Goal: Navigation & Orientation: Find specific page/section

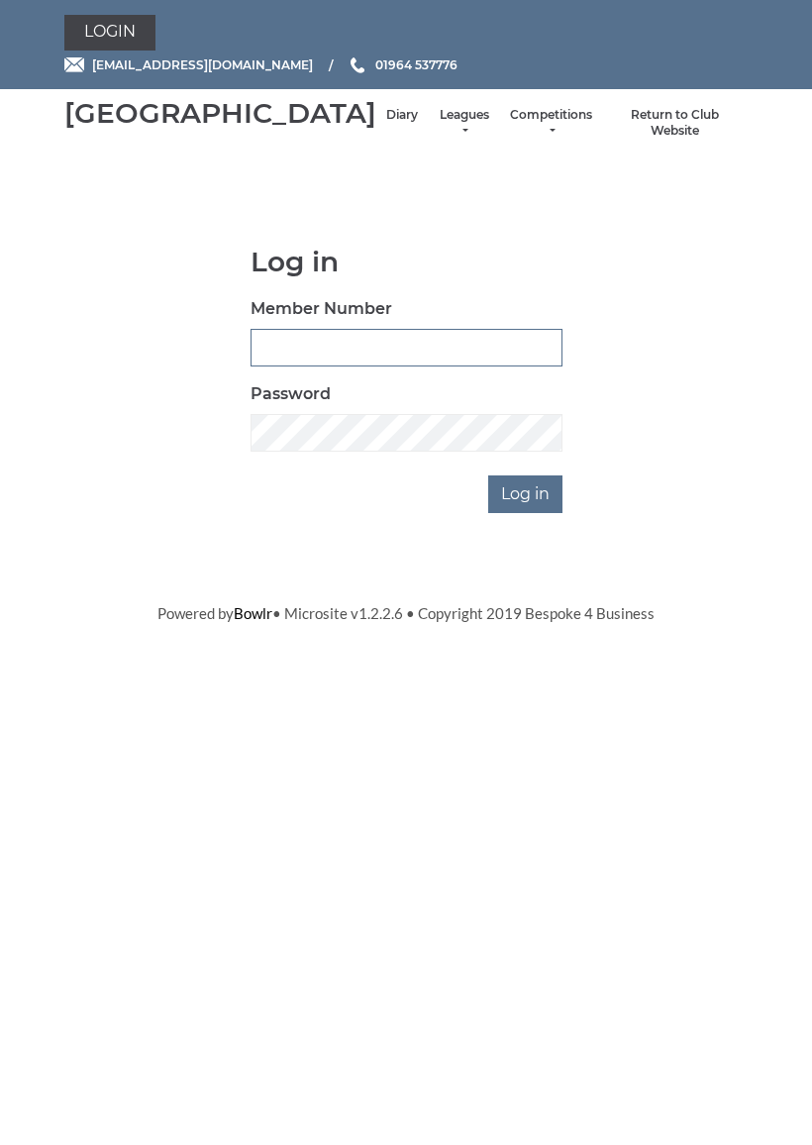
type input "0927"
click at [527, 513] on input "Log in" at bounding box center [525, 494] width 74 height 38
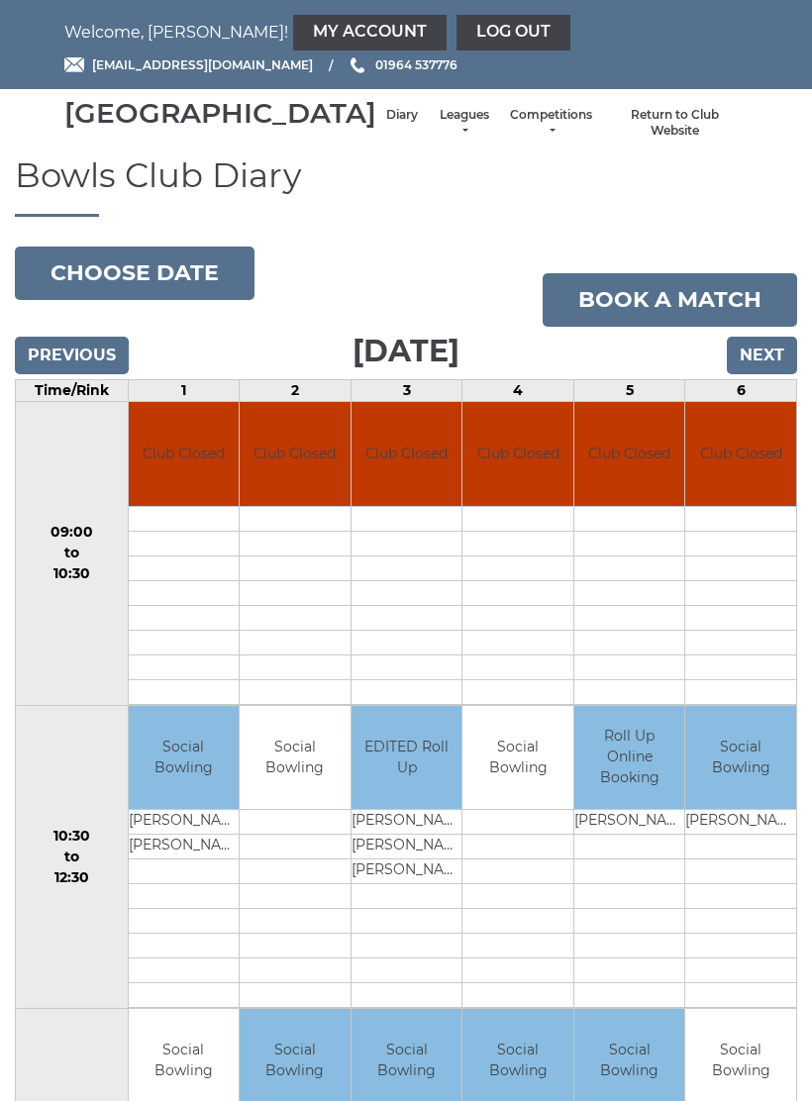
click at [278, 9] on div "Welcome, John! My Account Log out hornseaindoorbowls@gmail.com 01964 537776" at bounding box center [406, 44] width 713 height 89
click at [293, 38] on link "My Account" at bounding box center [369, 33] width 153 height 36
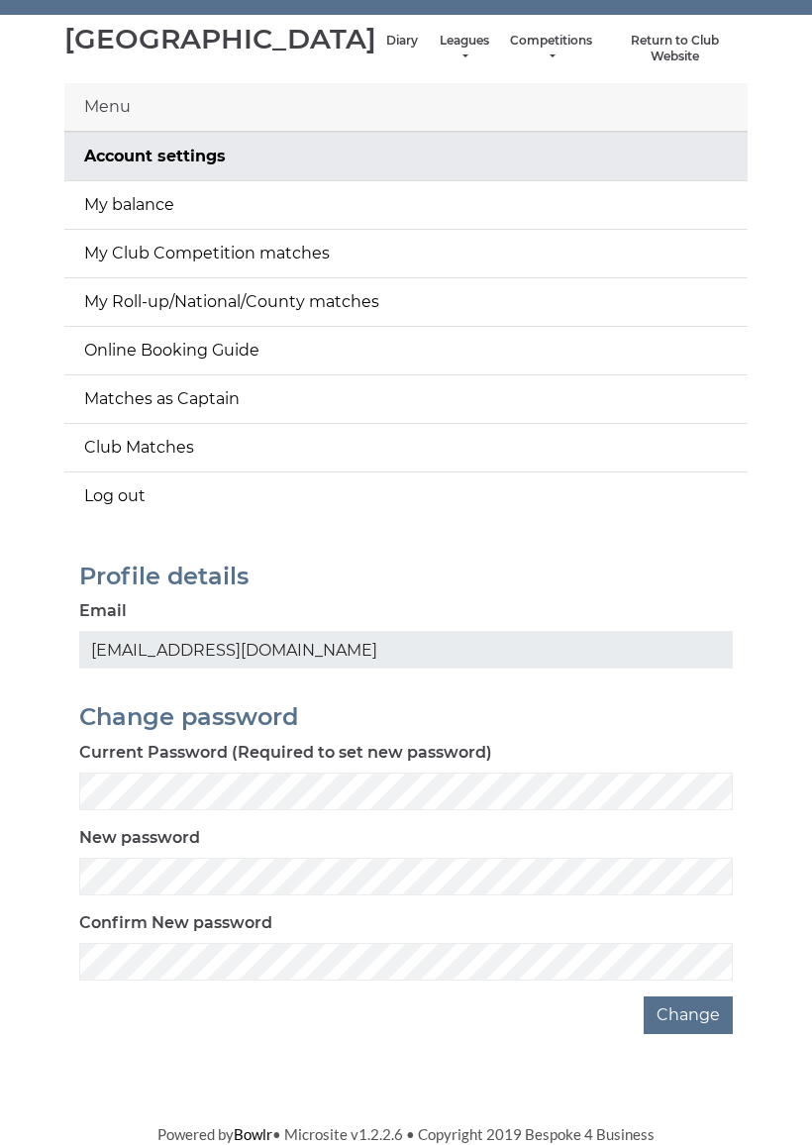
scroll to position [100, 0]
click at [438, 37] on link "Leagues" at bounding box center [464, 49] width 52 height 33
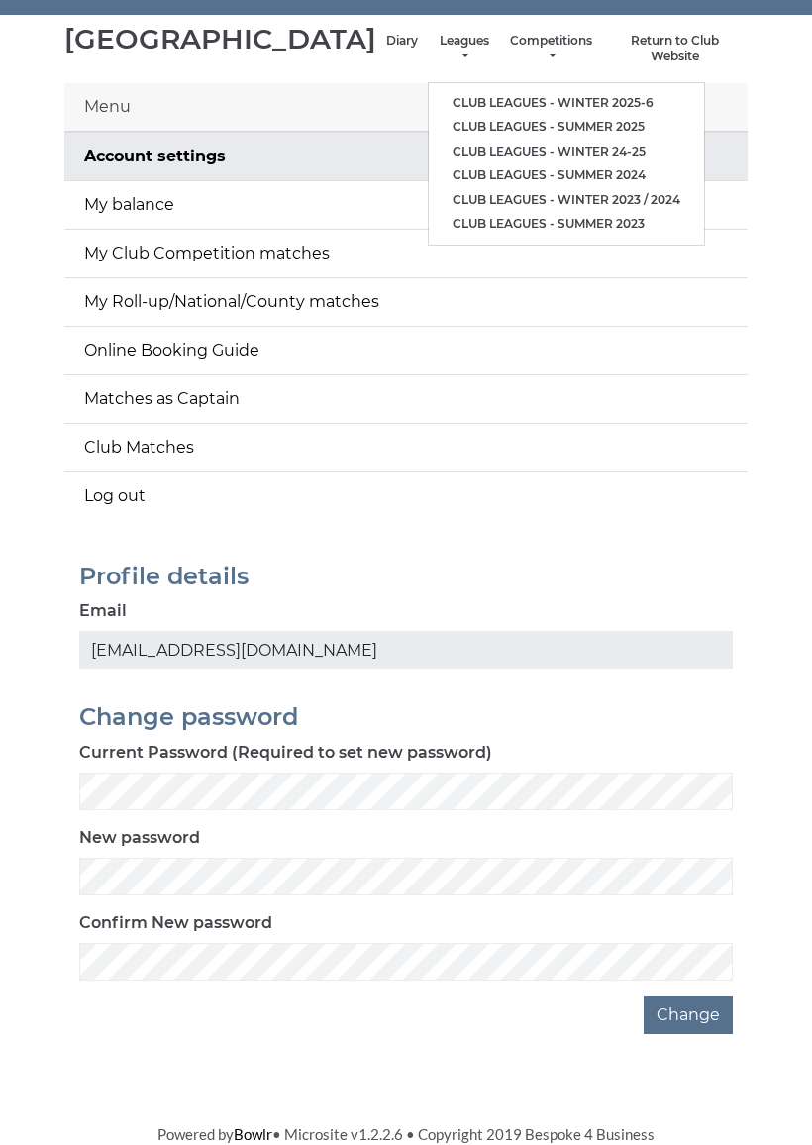
click at [477, 91] on link "Club leagues - Winter 2025-6" at bounding box center [566, 103] width 275 height 25
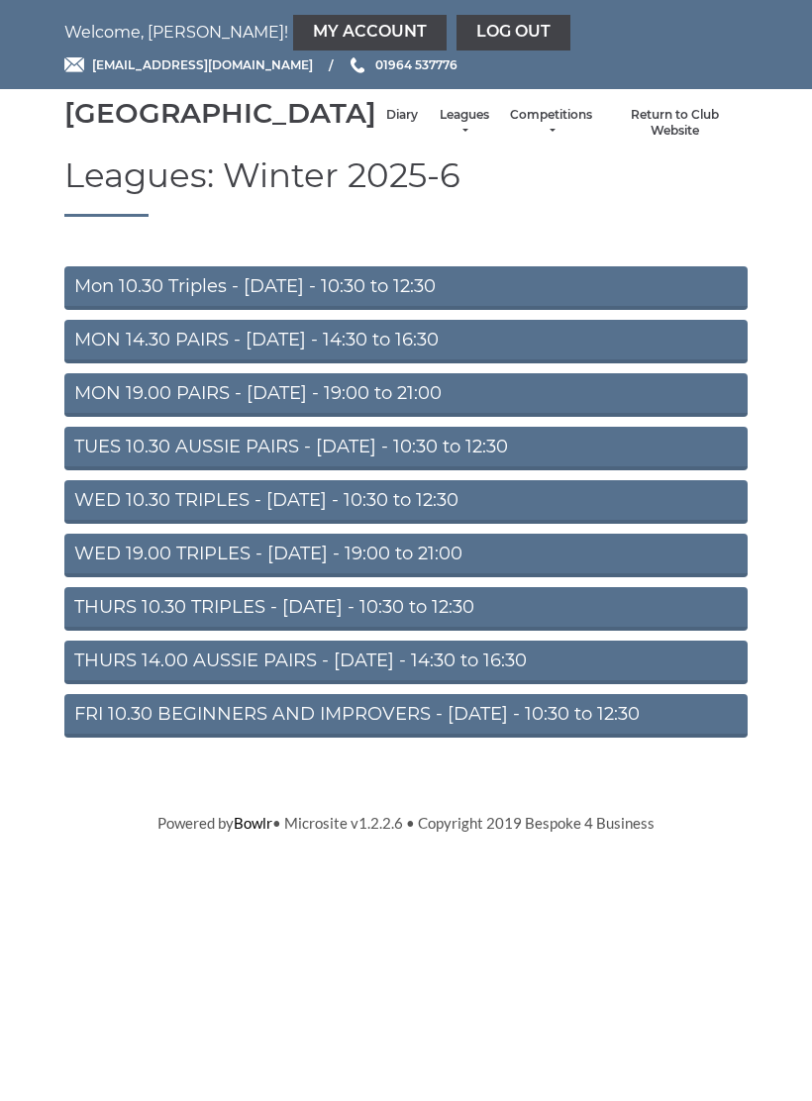
click at [327, 306] on link "Mon 10.30 Triples - Monday - 10:30 to 12:30" at bounding box center [405, 288] width 683 height 44
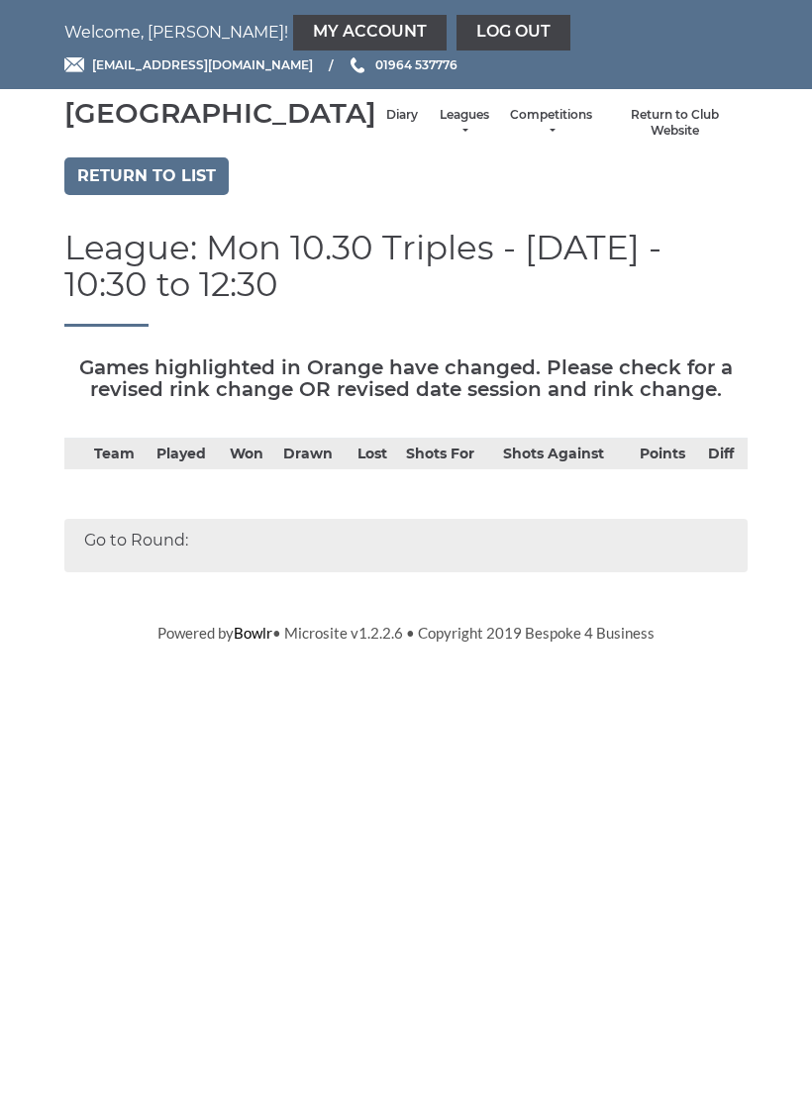
click at [152, 558] on div "Go to Round:" at bounding box center [405, 545] width 683 height 53
click at [175, 195] on link "Return to list" at bounding box center [146, 176] width 164 height 38
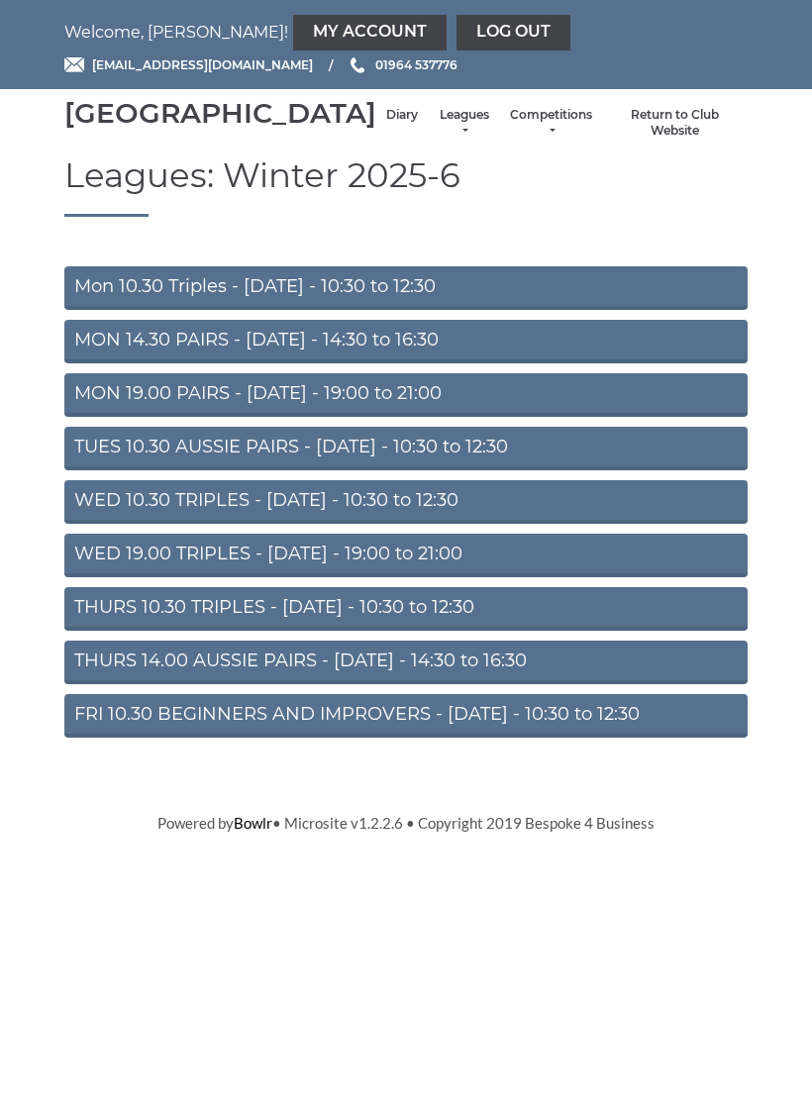
click at [386, 124] on link "Diary" at bounding box center [402, 115] width 32 height 17
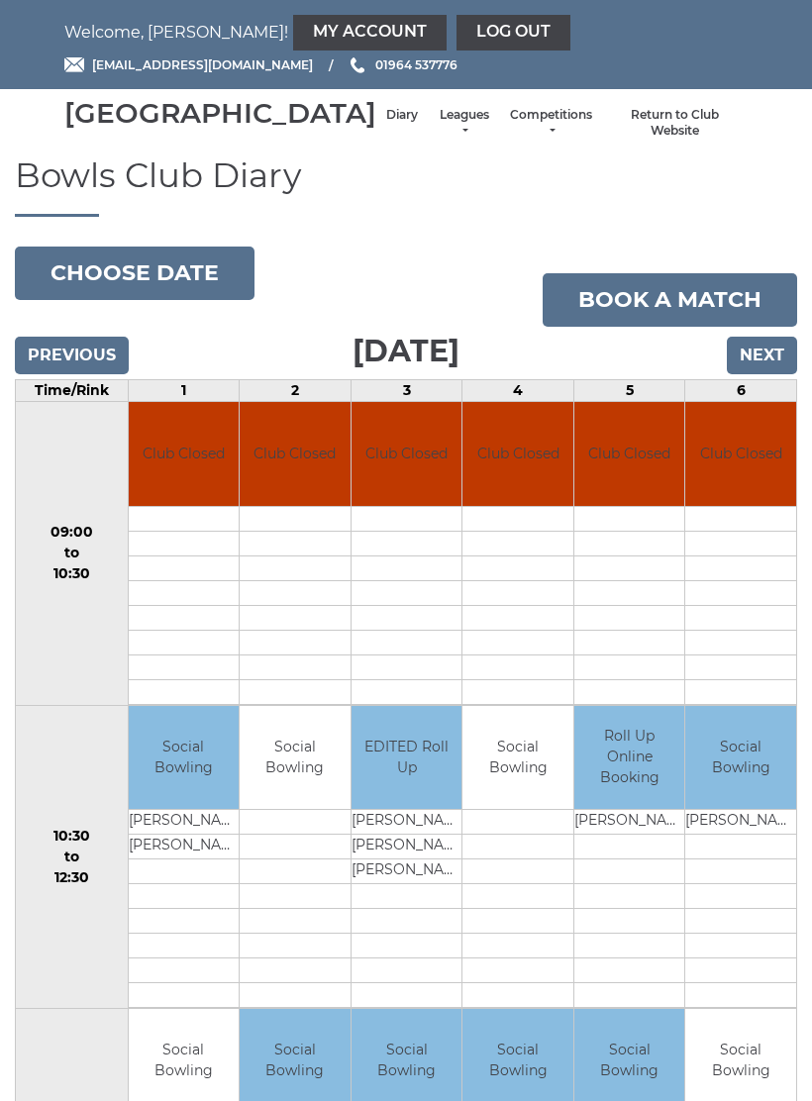
click at [692, 128] on li "Return to Club Website" at bounding box center [675, 123] width 146 height 52
click at [658, 131] on link "Return to Club Website" at bounding box center [675, 123] width 126 height 33
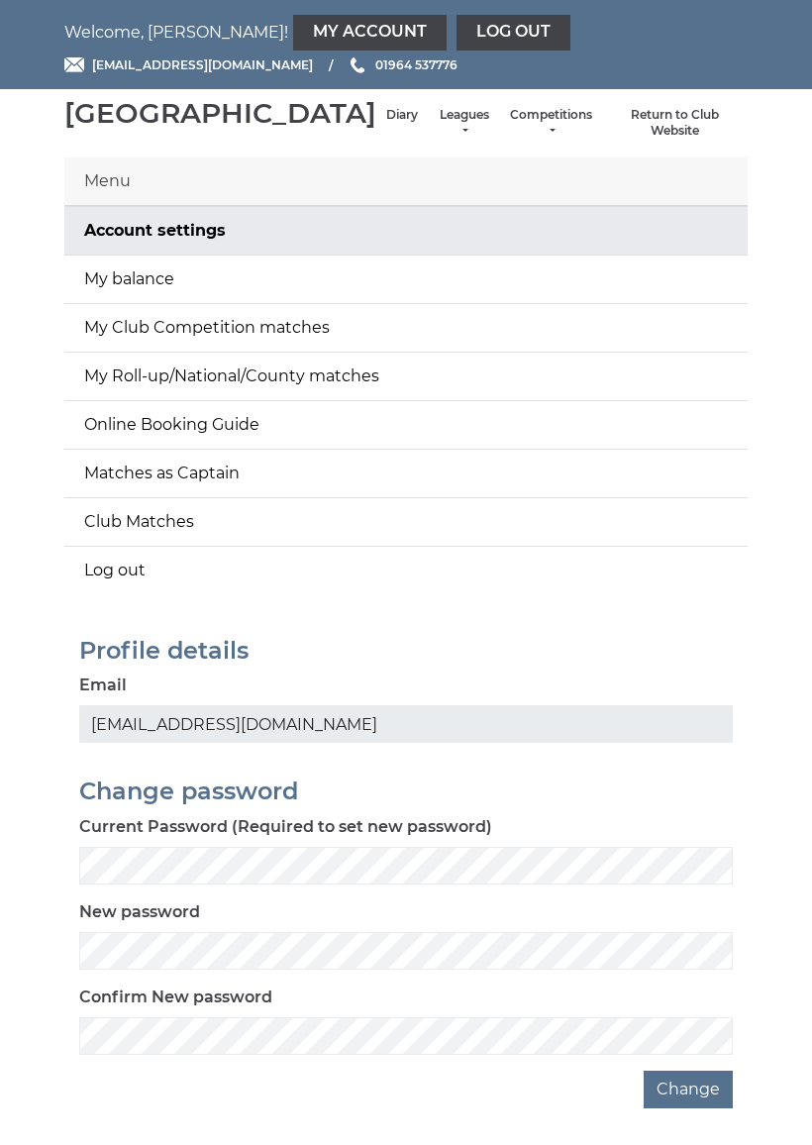
scroll to position [100, 0]
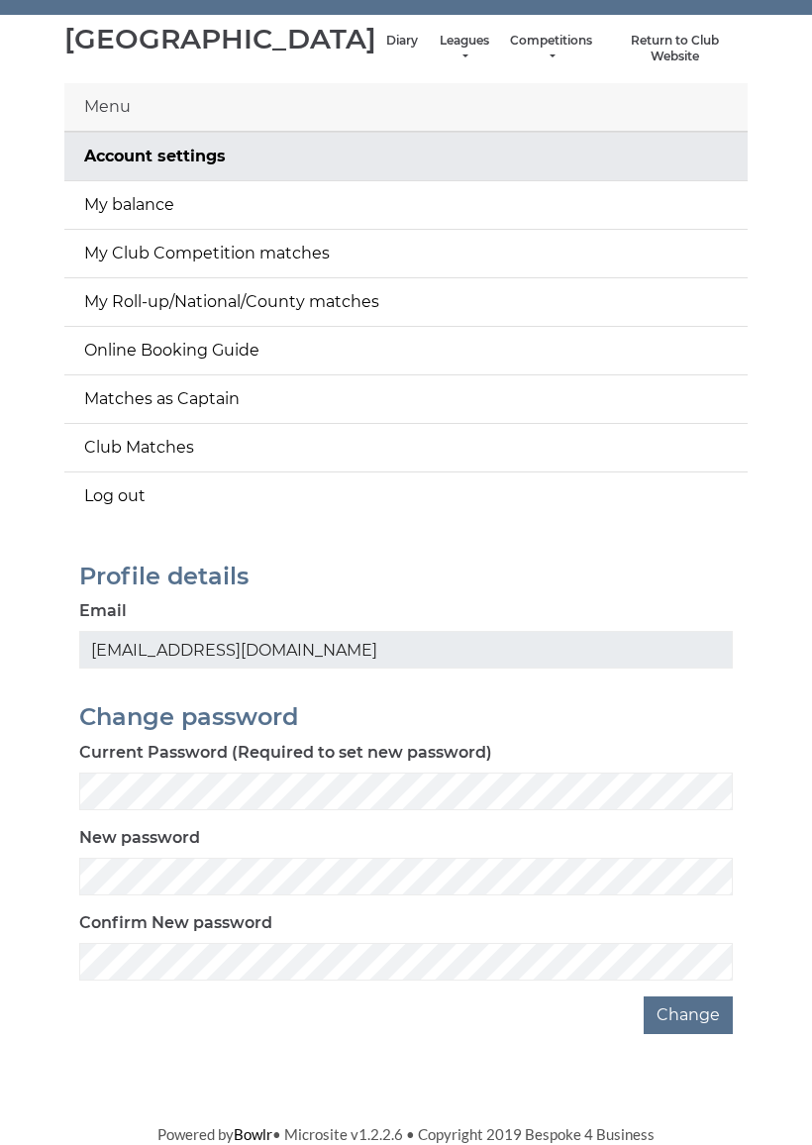
click at [127, 496] on link "Log out" at bounding box center [405, 496] width 683 height 48
